Goal: Information Seeking & Learning: Learn about a topic

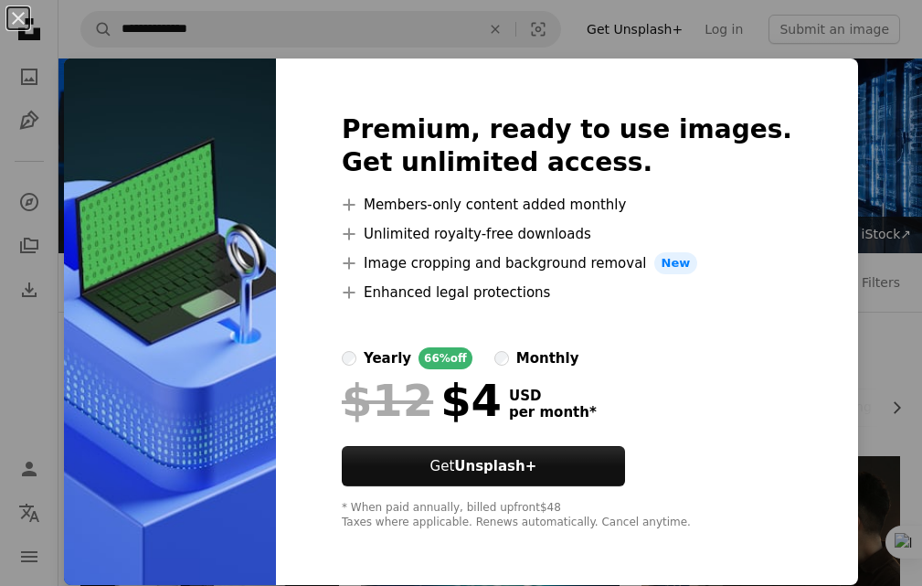
scroll to position [3576, 0]
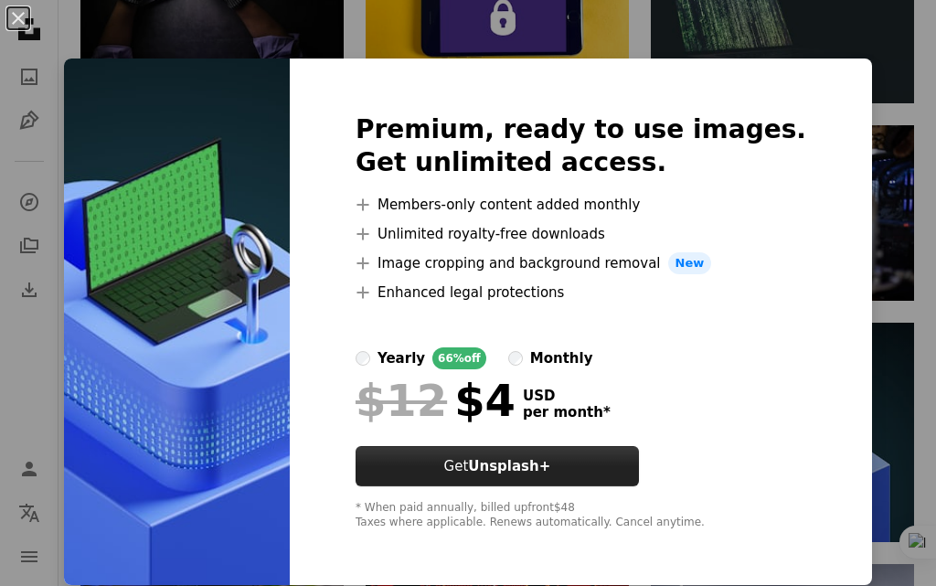
click at [639, 473] on button "Get Unsplash+" at bounding box center [497, 466] width 283 height 40
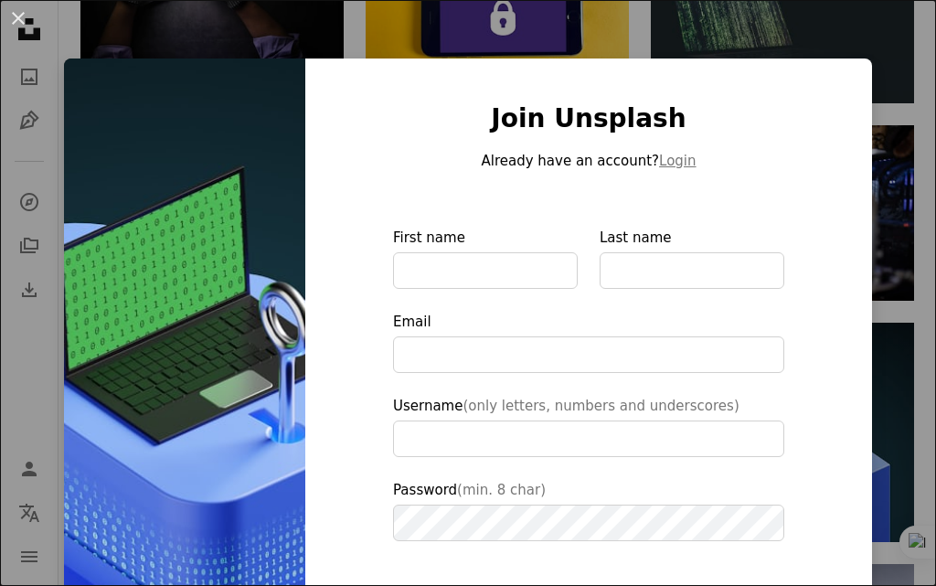
click at [892, 391] on div "An X shape Join Unsplash Already have an account? Login First name Last name Em…" at bounding box center [468, 293] width 936 height 586
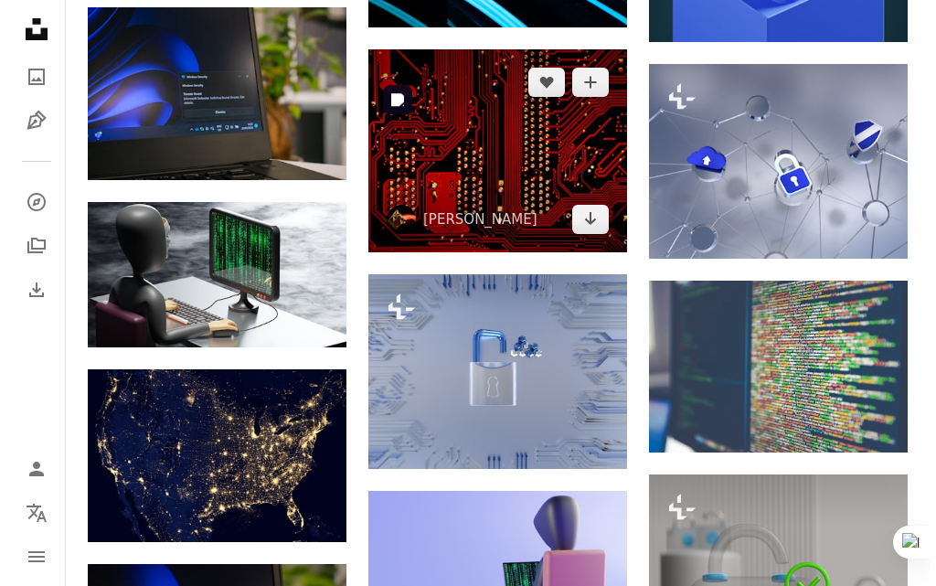
scroll to position [4033, 0]
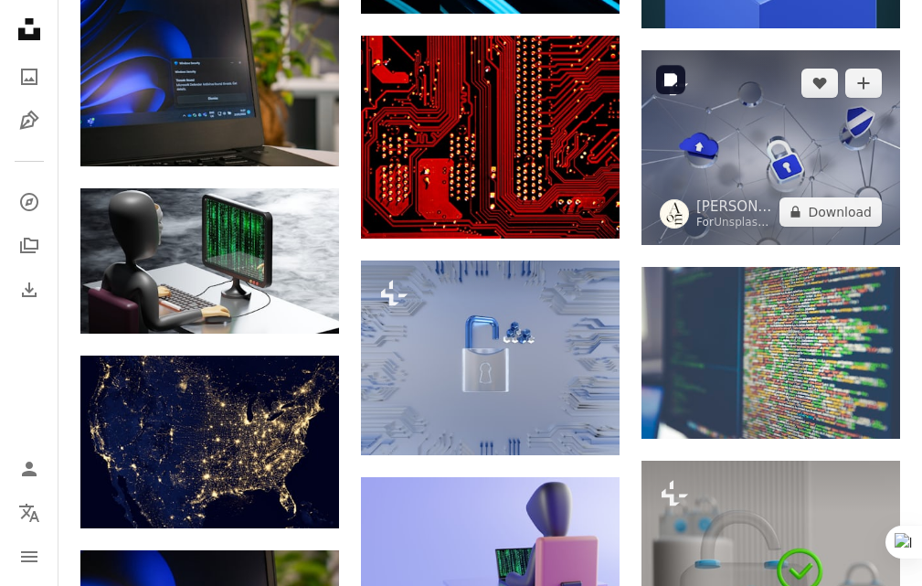
click at [789, 169] on img at bounding box center [771, 147] width 259 height 194
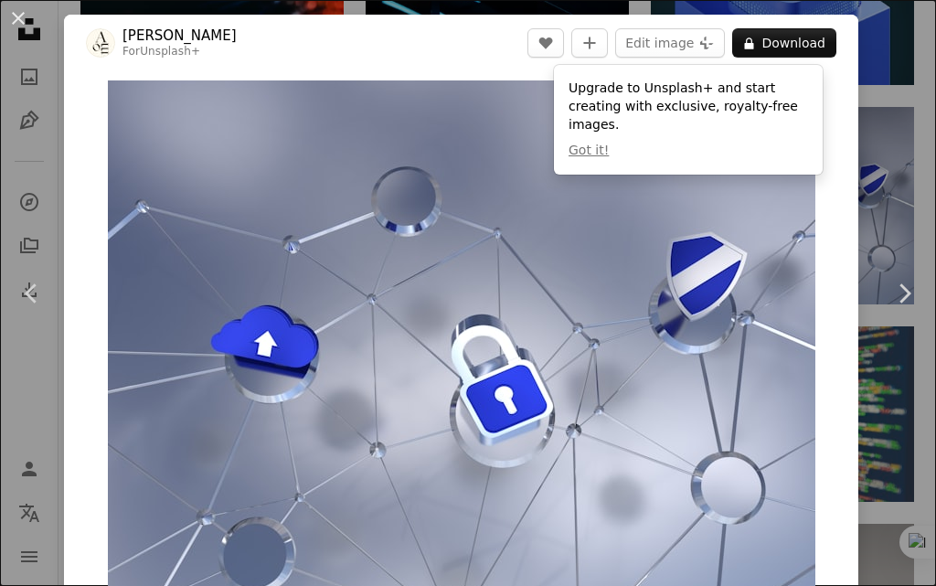
click at [769, 187] on img "Zoom in on this image" at bounding box center [462, 345] width 708 height 531
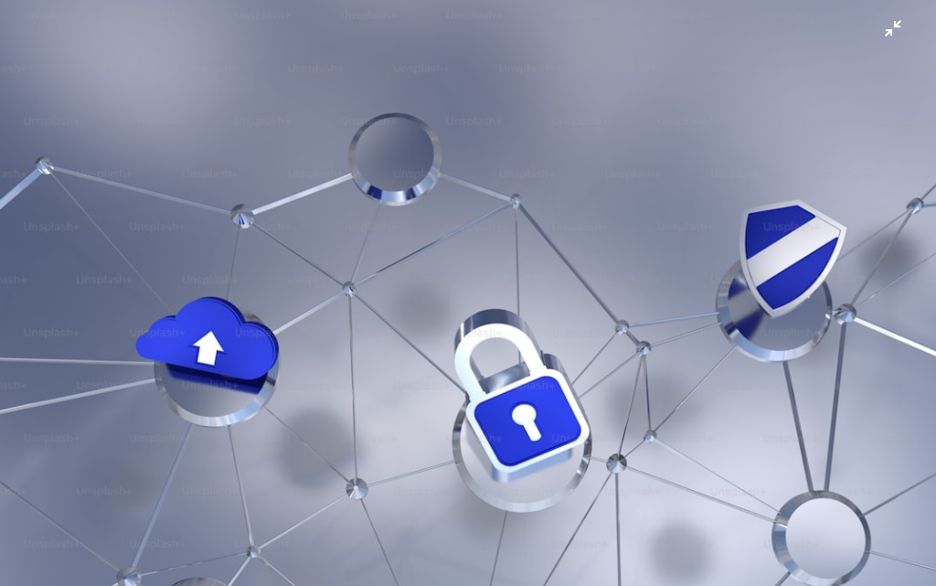
scroll to position [49, 0]
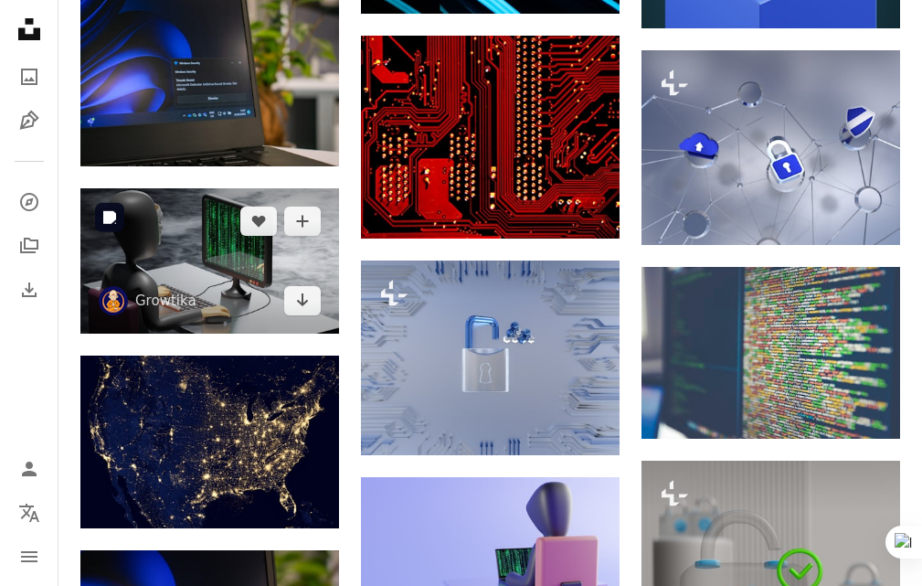
click at [223, 240] on img at bounding box center [209, 260] width 259 height 145
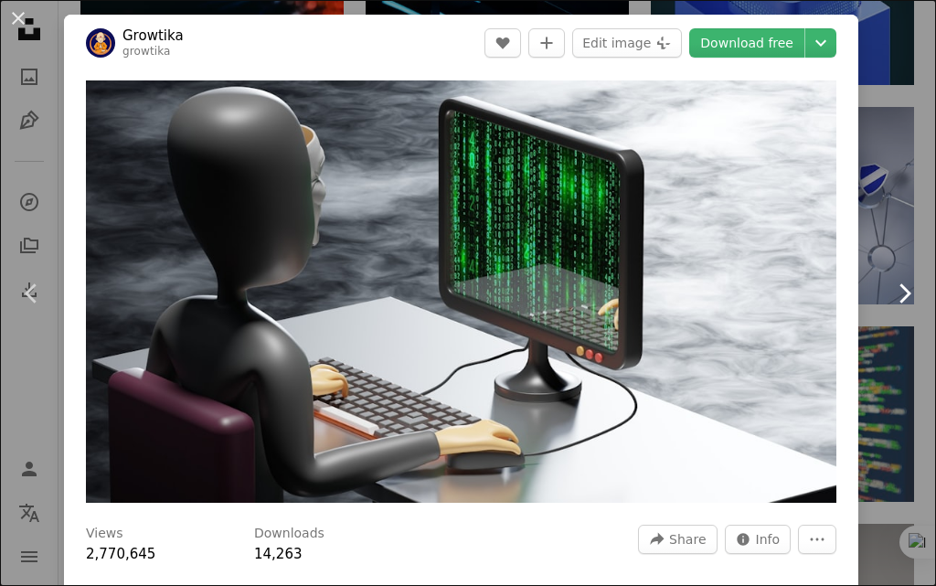
click at [872, 273] on link "Chevron right" at bounding box center [904, 294] width 64 height 176
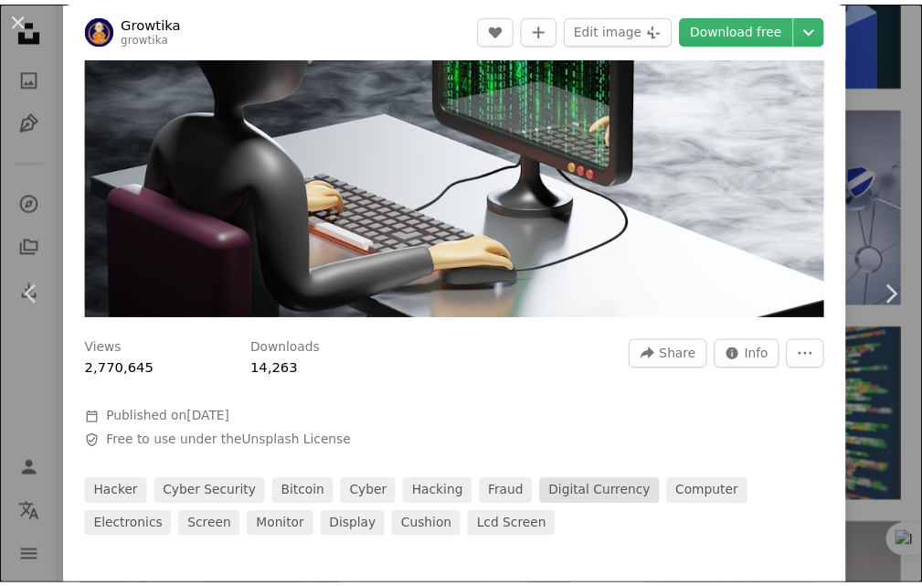
scroll to position [274, 0]
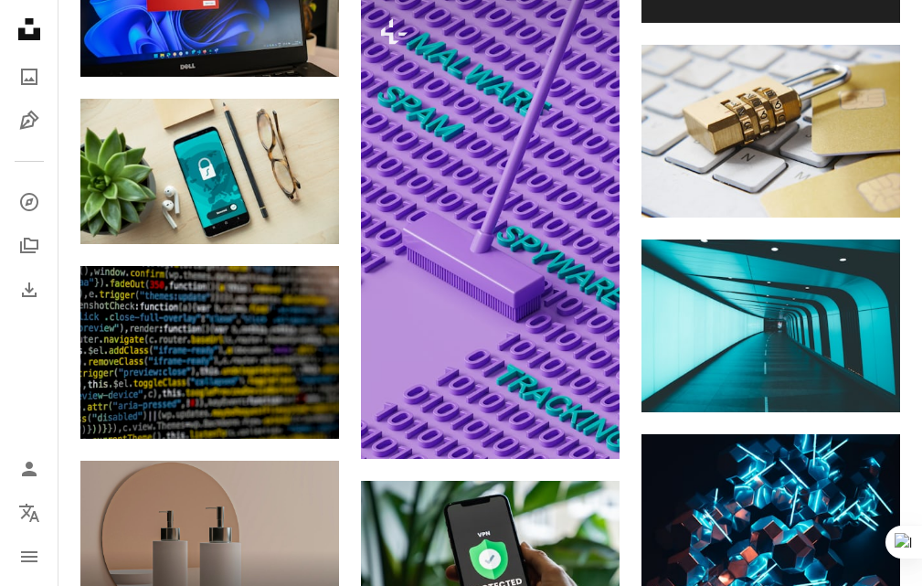
scroll to position [1565, 0]
